Goal: Browse casually

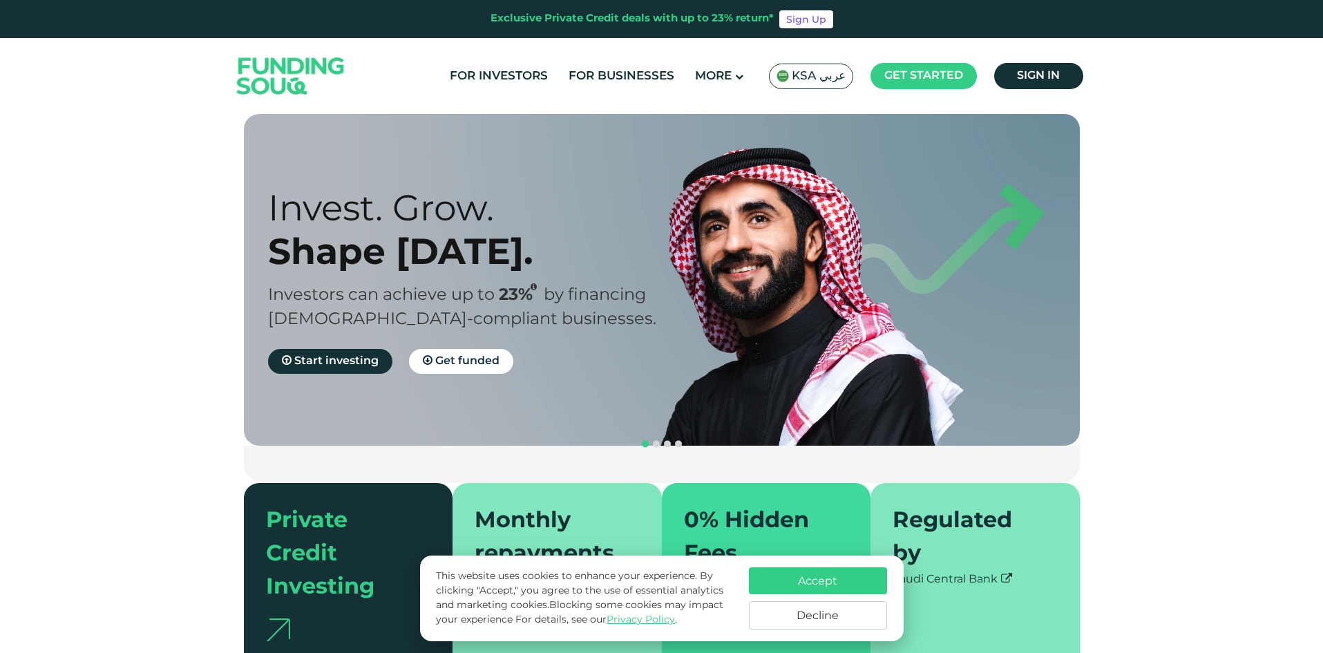
click at [861, 584] on button "Accept" at bounding box center [818, 580] width 138 height 27
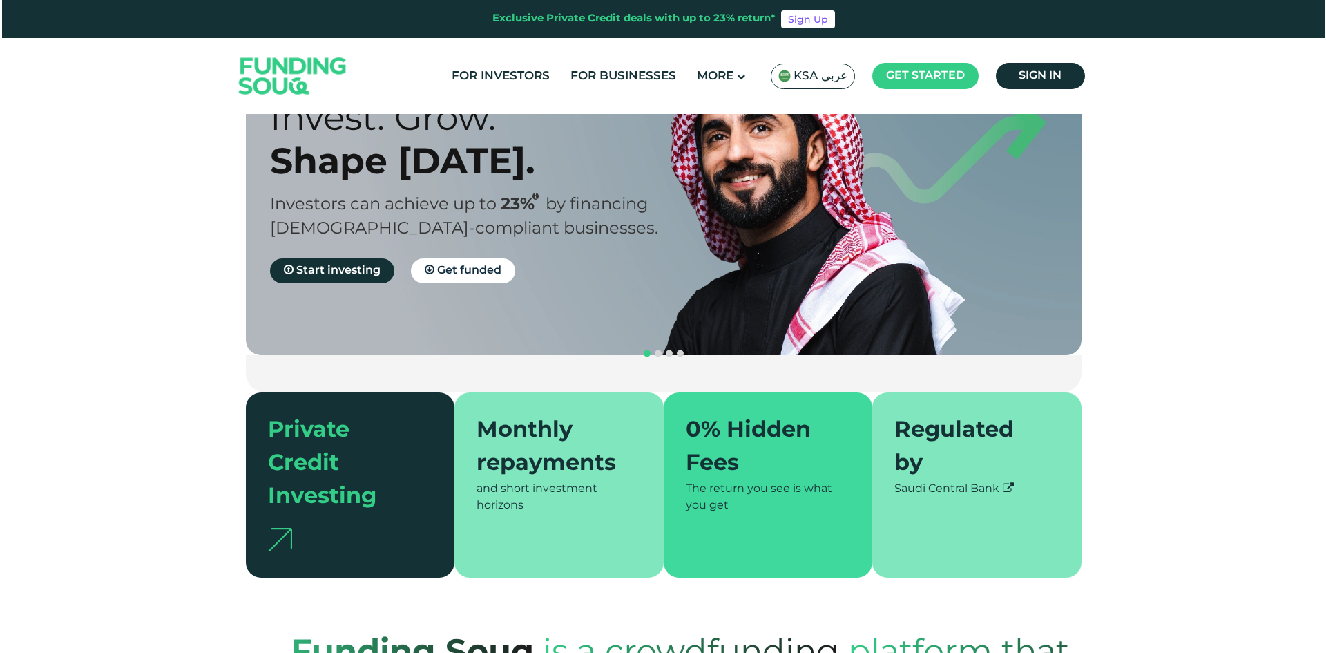
scroll to position [69, 0]
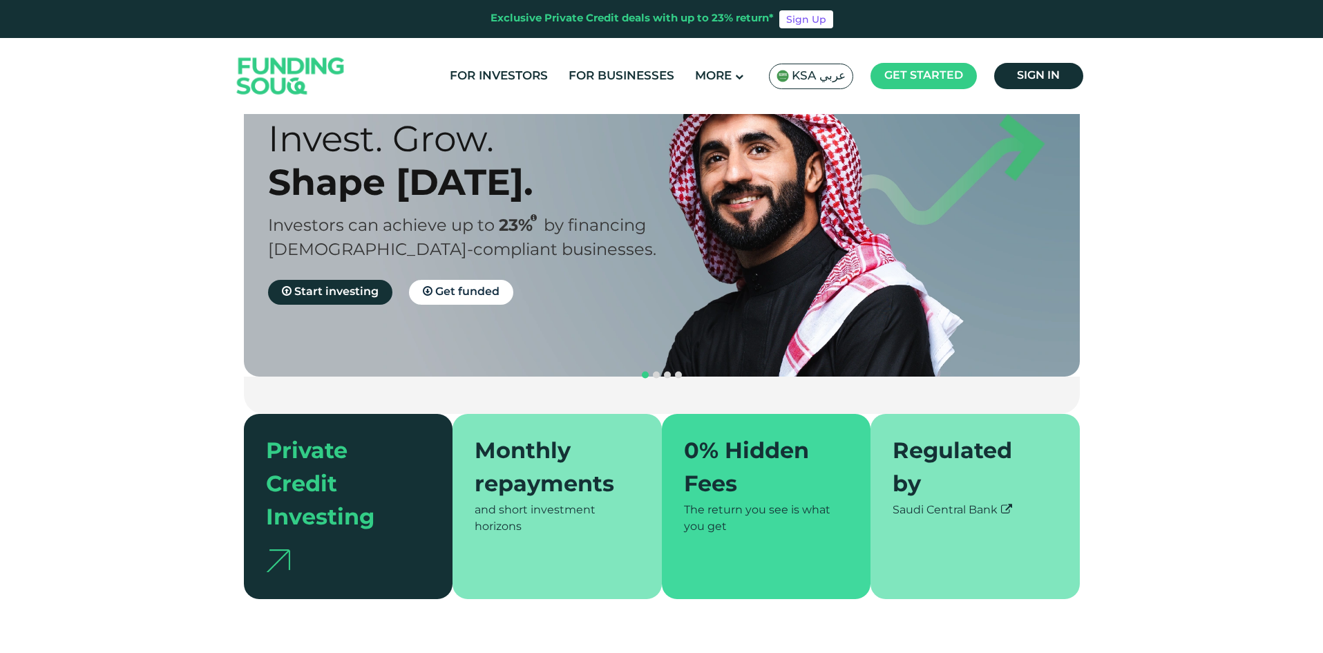
click at [832, 81] on span "KSA عربي" at bounding box center [819, 76] width 54 height 16
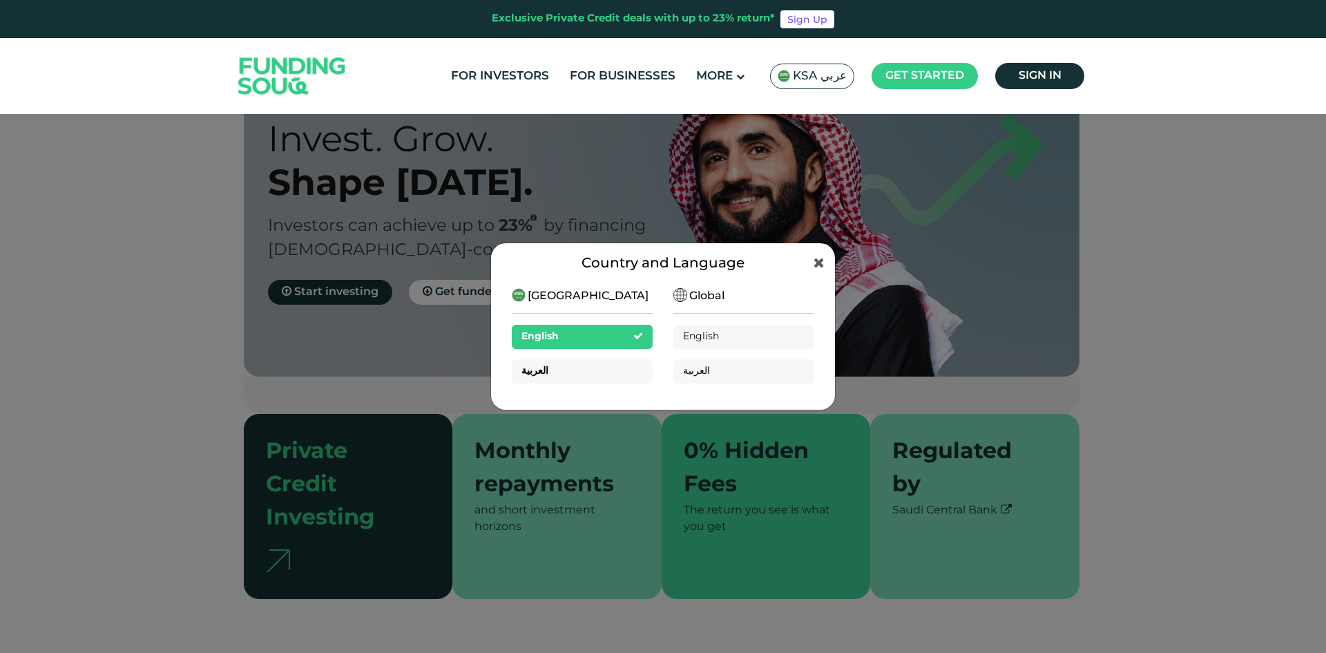
click at [587, 371] on div "العربية" at bounding box center [582, 371] width 141 height 24
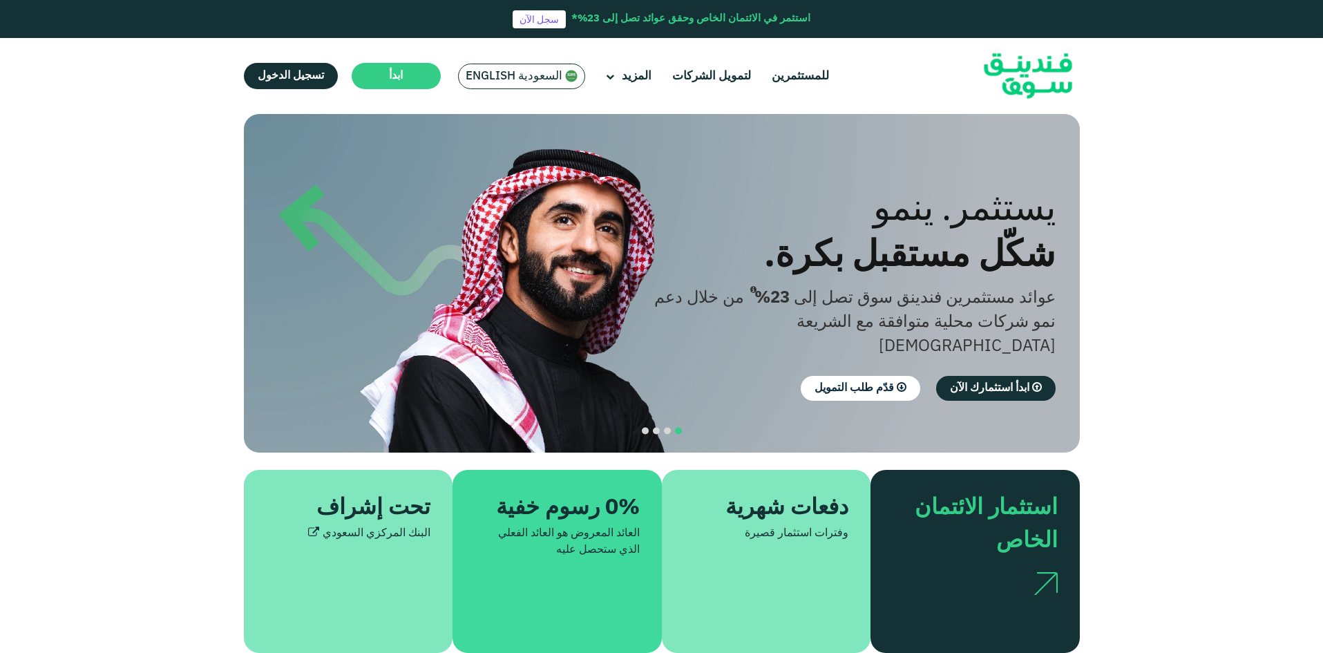
click at [1139, 360] on section "الازدهار مع المبادئ. التوافق مع أحكام الشريعة [DEMOGRAPHIC_DATA] استثمار متوافق…" at bounding box center [661, 383] width 1323 height 539
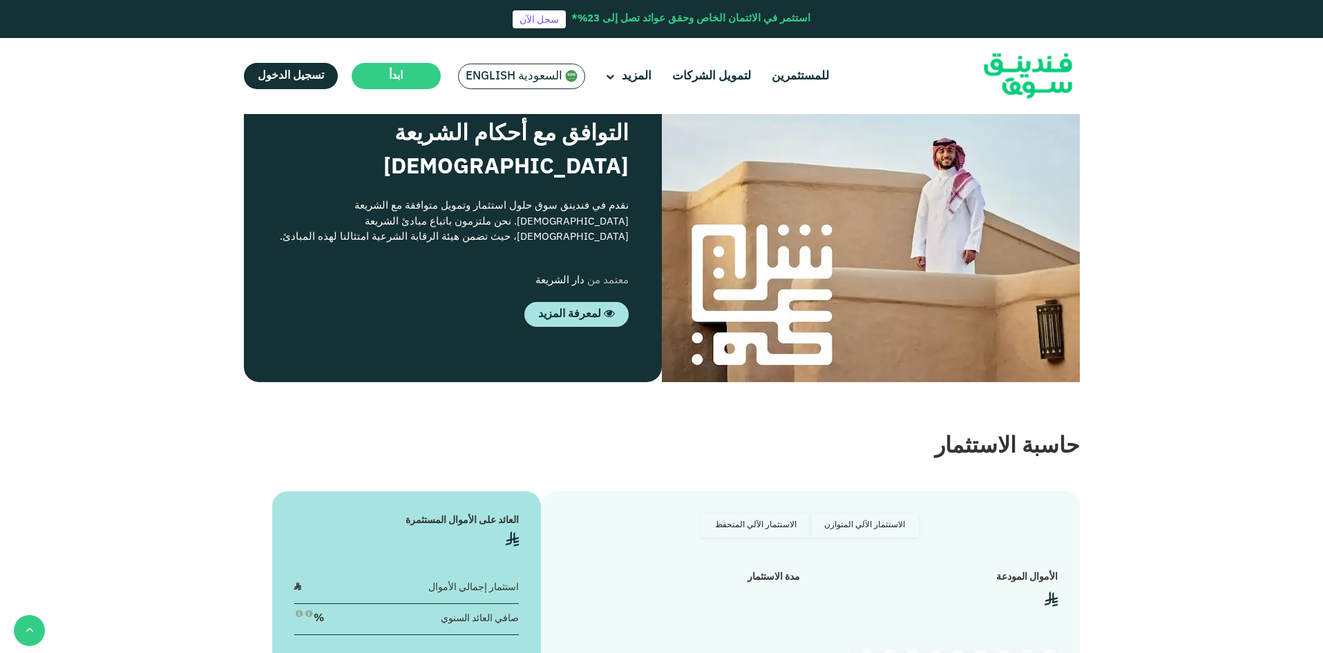
scroll to position [1312, 0]
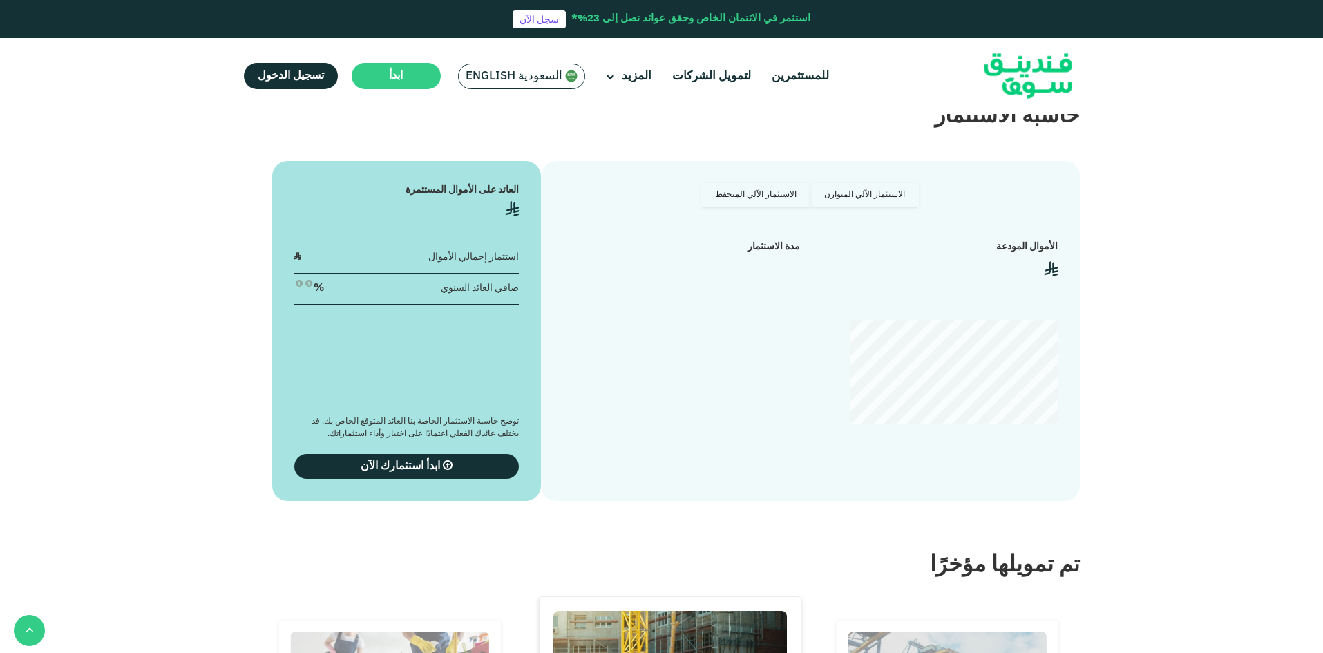
scroll to position [1589, 0]
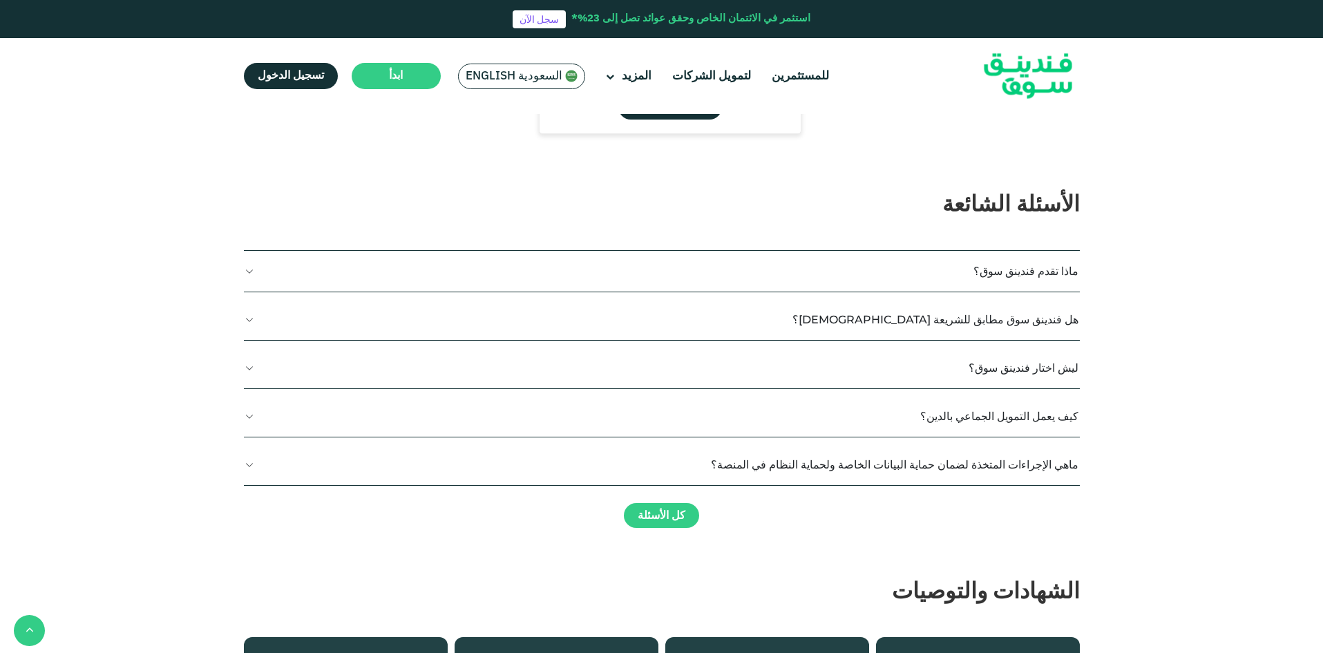
type tc-range-slider "4"
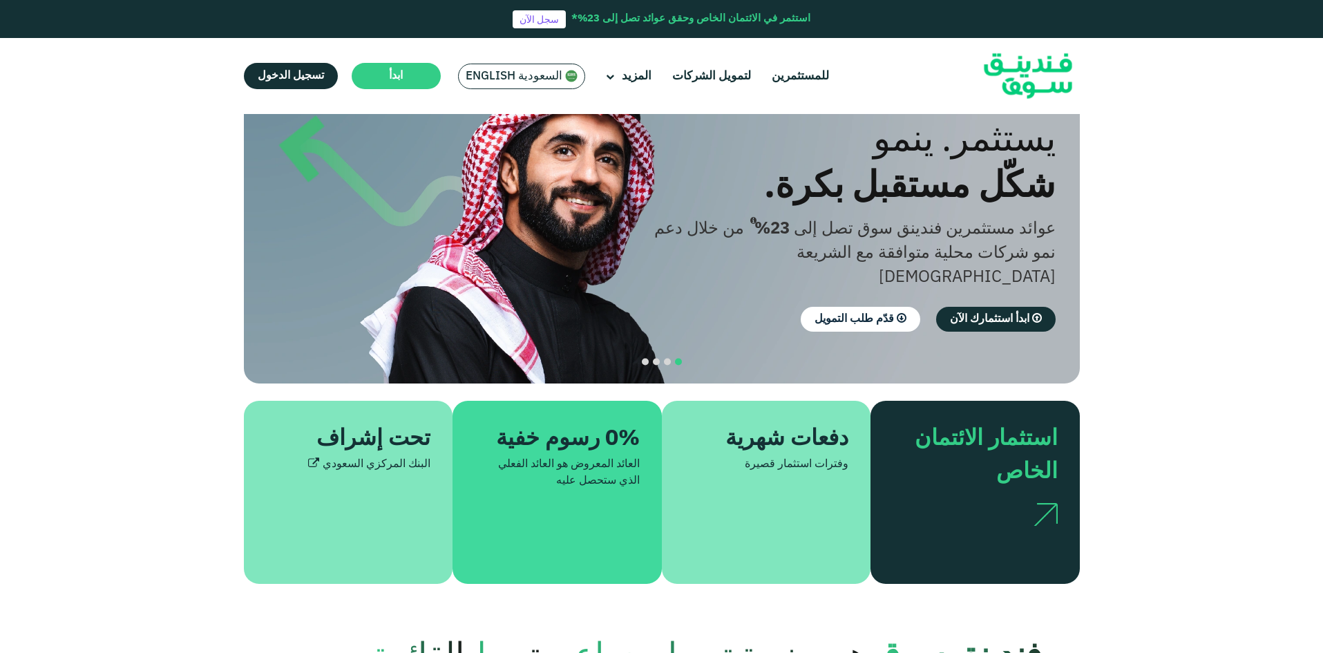
scroll to position [0, 0]
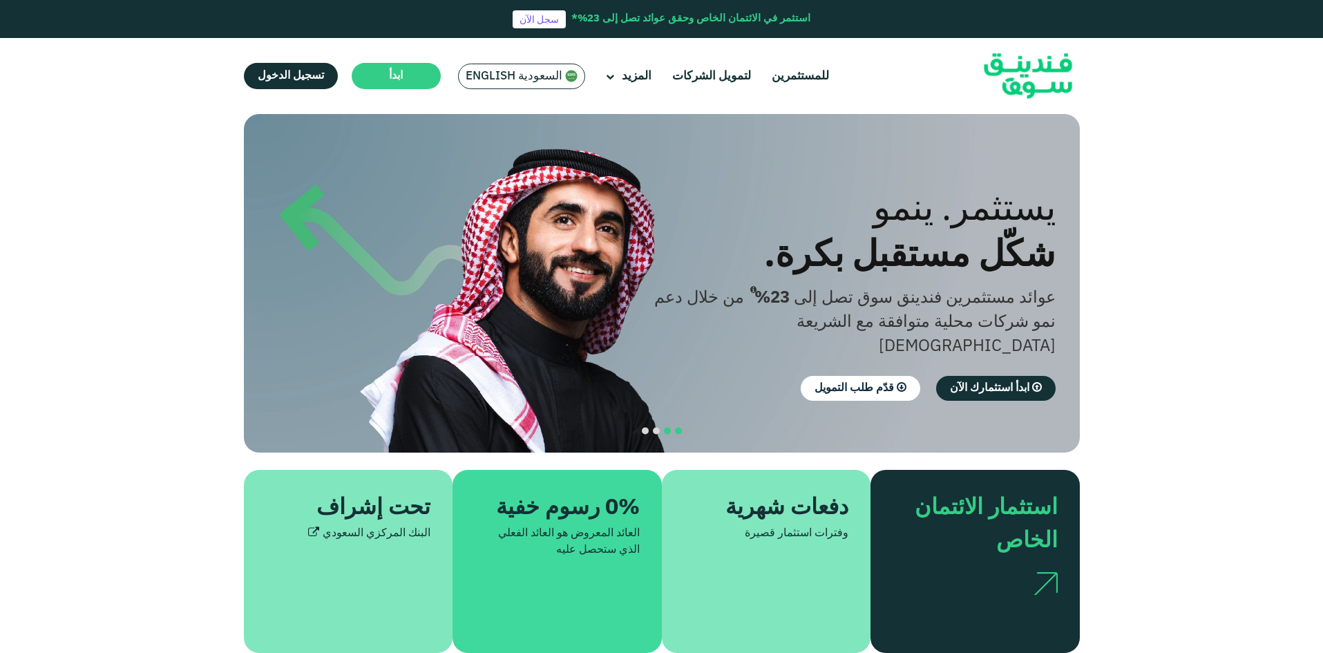
click at [664, 428] on span "navigation" at bounding box center [667, 431] width 7 height 7
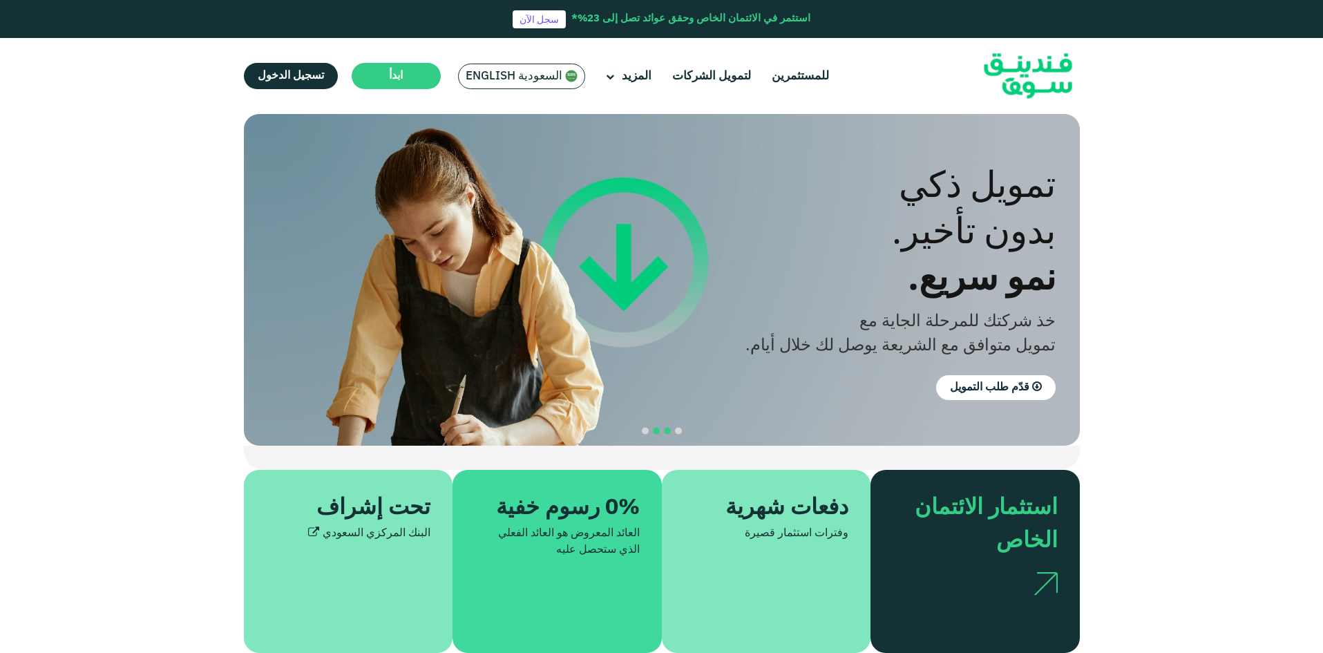
click at [658, 428] on span "navigation" at bounding box center [656, 431] width 7 height 7
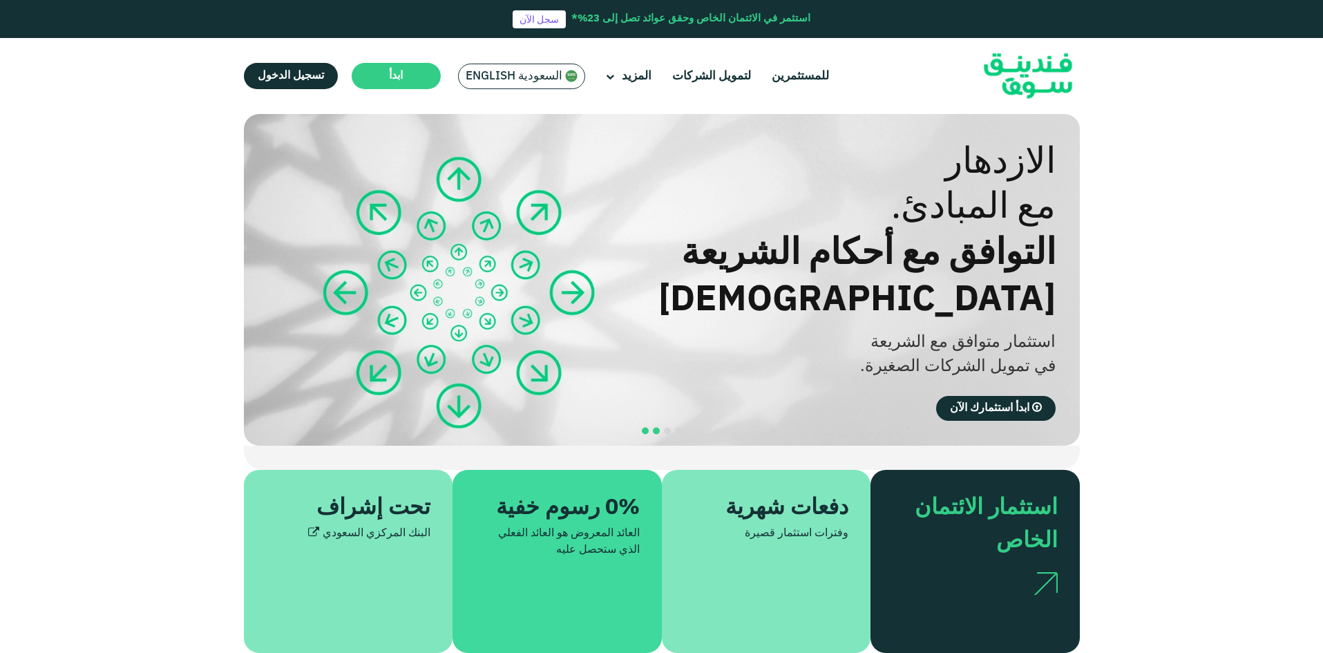
click at [649, 426] on button "navigation" at bounding box center [645, 431] width 11 height 11
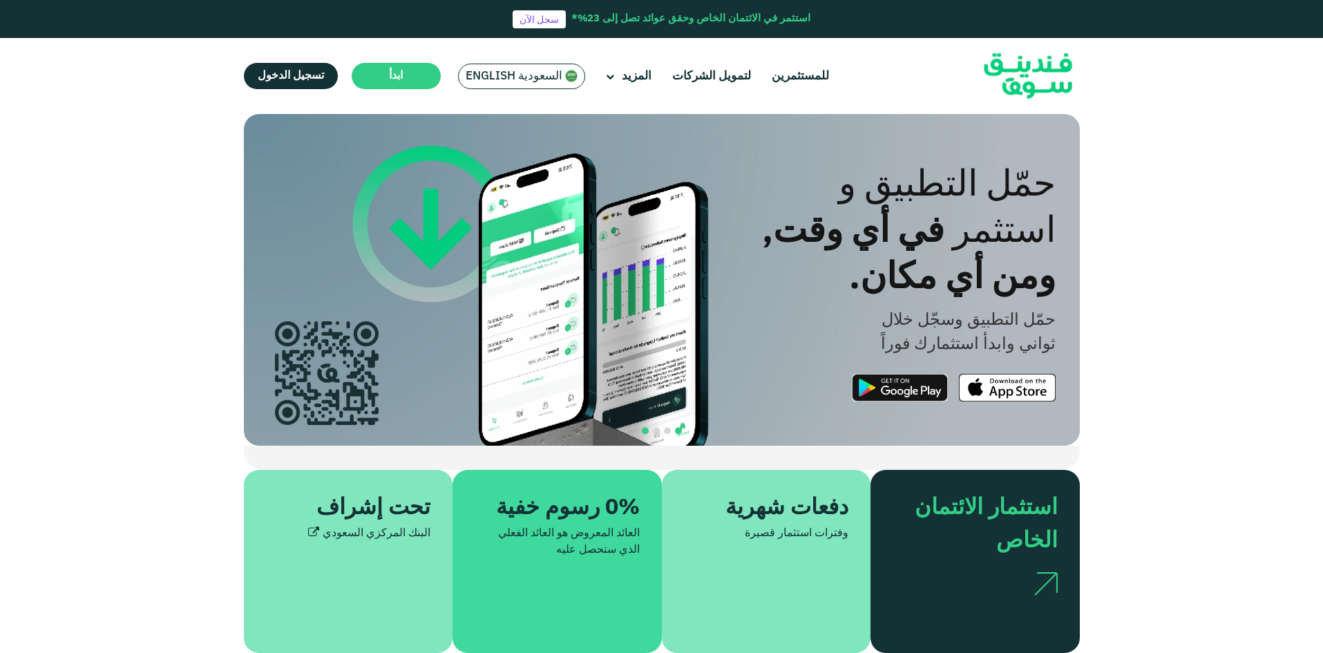
click at [682, 426] on button "navigation" at bounding box center [678, 431] width 11 height 11
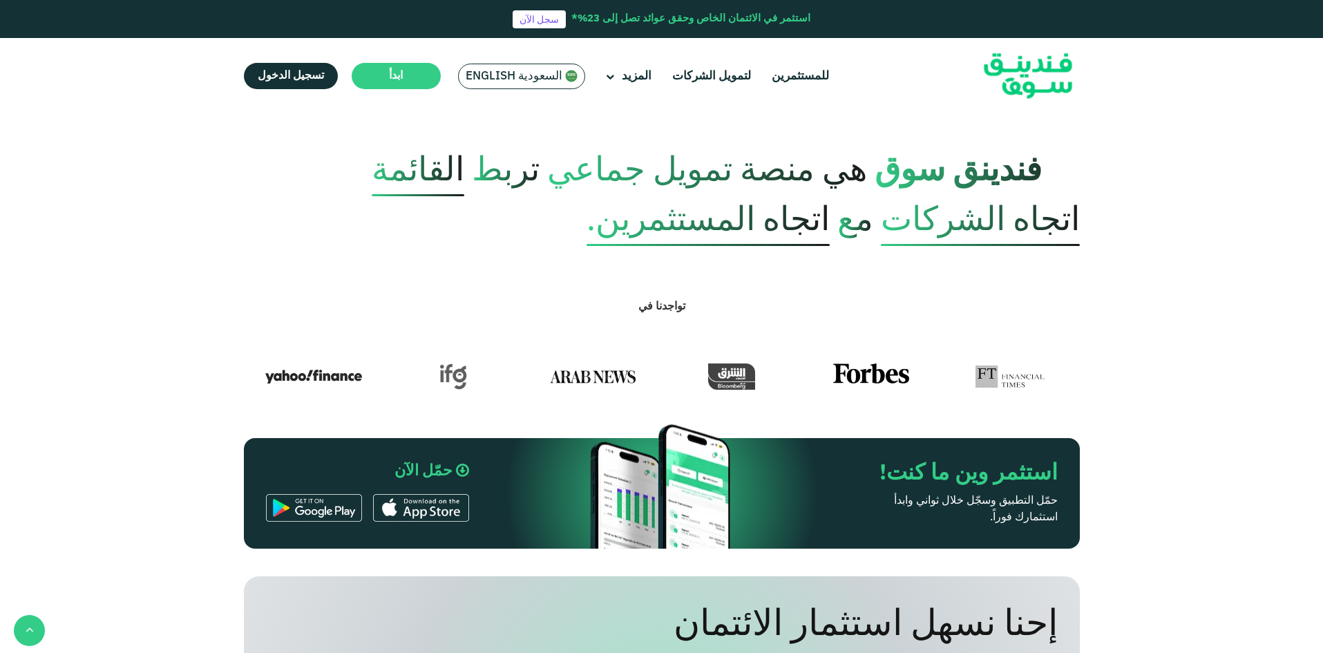
scroll to position [553, 0]
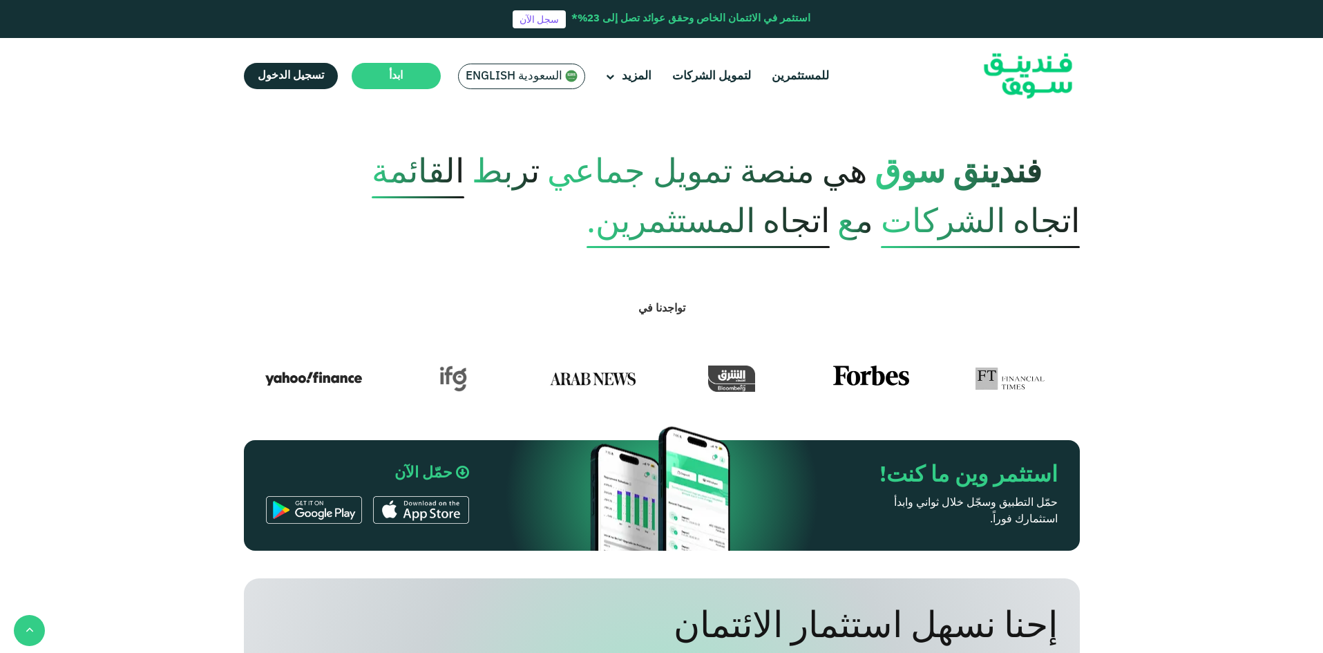
click at [671, 303] on span "تواجدنا في" at bounding box center [661, 308] width 47 height 10
